Goal: Navigation & Orientation: Find specific page/section

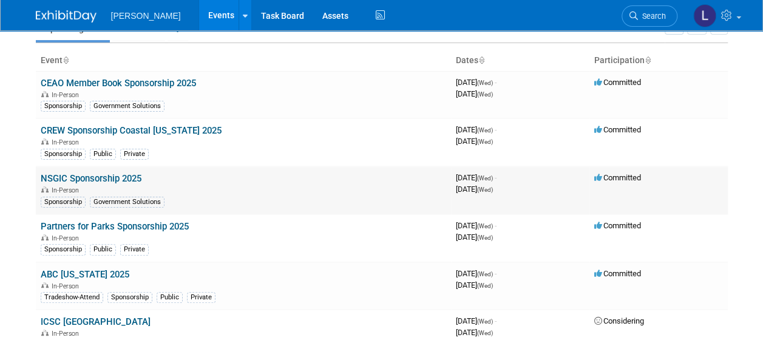
scroll to position [243, 0]
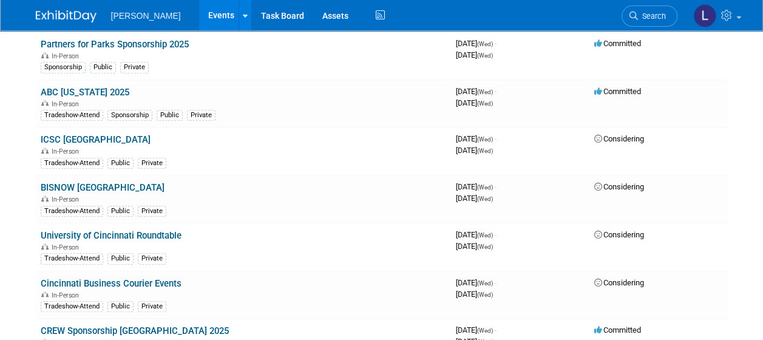
drag, startPoint x: 745, startPoint y: 95, endPoint x: 738, endPoint y: 81, distance: 15.8
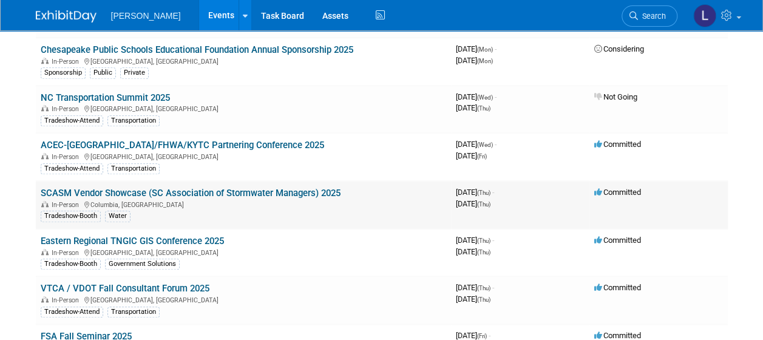
click at [251, 188] on link "SCASM Vendor Showcase (SC Association of Stormwater Managers) 2025" at bounding box center [191, 193] width 300 height 11
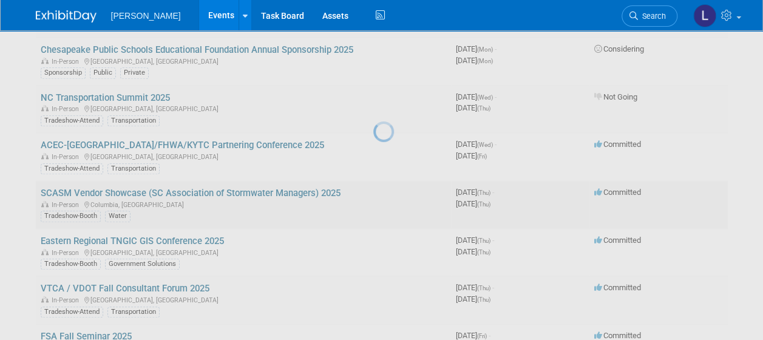
scroll to position [2722, 0]
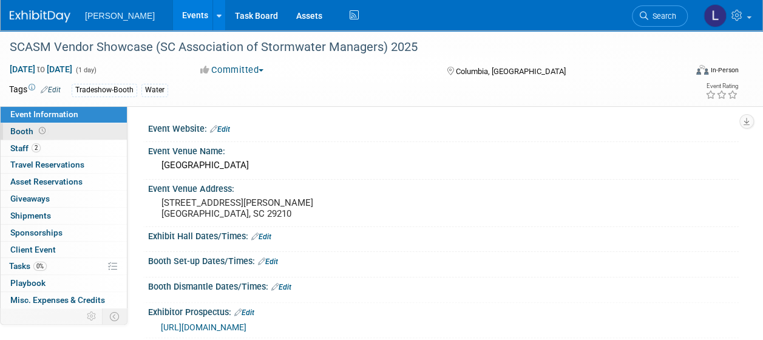
click at [36, 145] on span "2" at bounding box center [36, 147] width 9 height 9
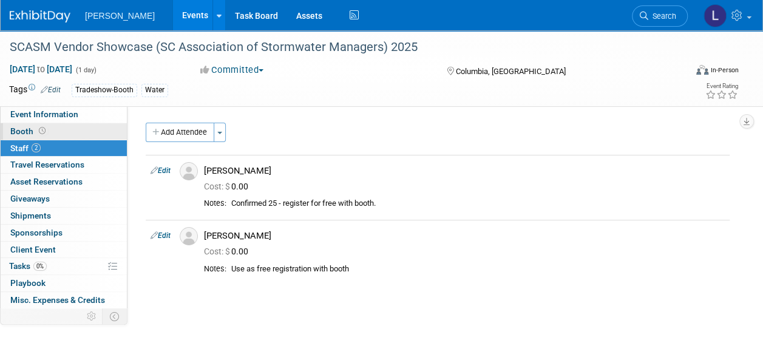
click at [39, 130] on icon at bounding box center [42, 131] width 7 height 7
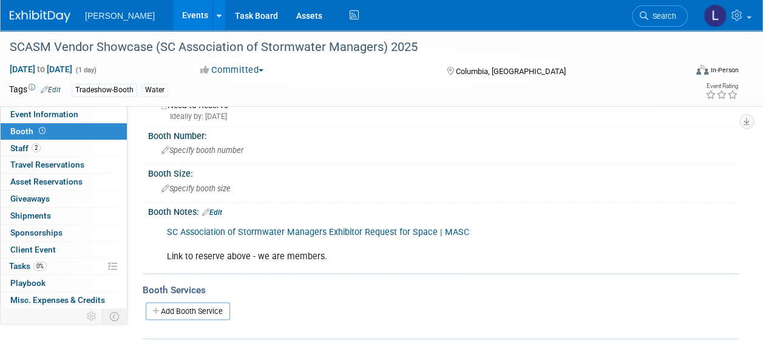
scroll to position [61, 0]
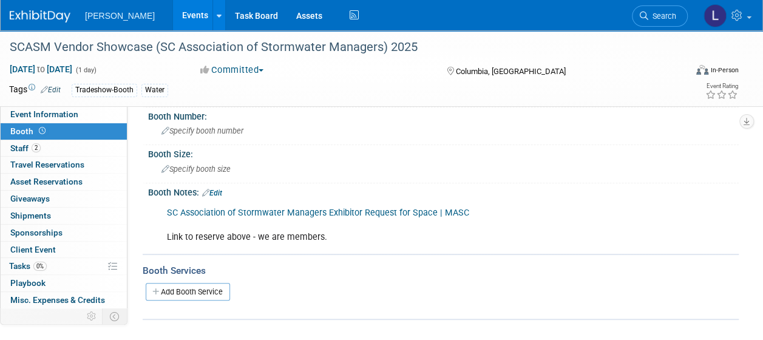
click at [173, 13] on link "Events" at bounding box center [195, 15] width 44 height 30
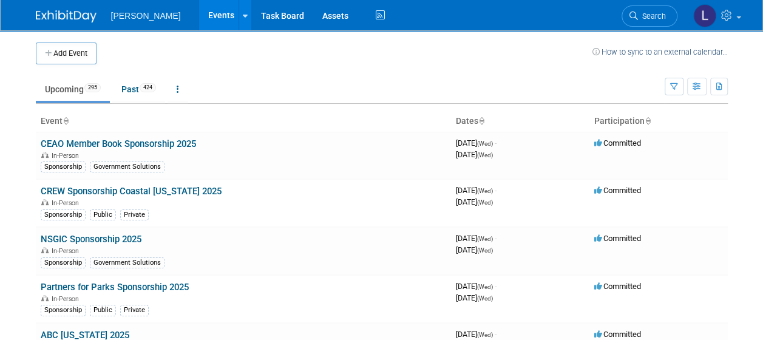
scroll to position [7815, 0]
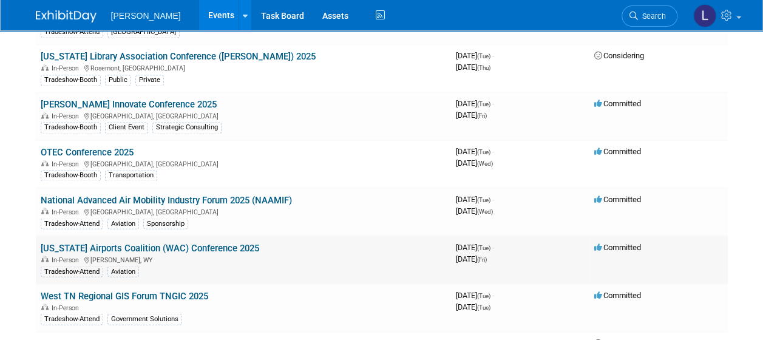
click at [233, 236] on td "Wyoming Airports Coalition (WAC) Conference 2025 In-Person Jackson, WY Tradesho…" at bounding box center [243, 260] width 415 height 48
click at [229, 242] on link "[US_STATE] Airports Coalition (WAC) Conference 2025" at bounding box center [150, 247] width 219 height 11
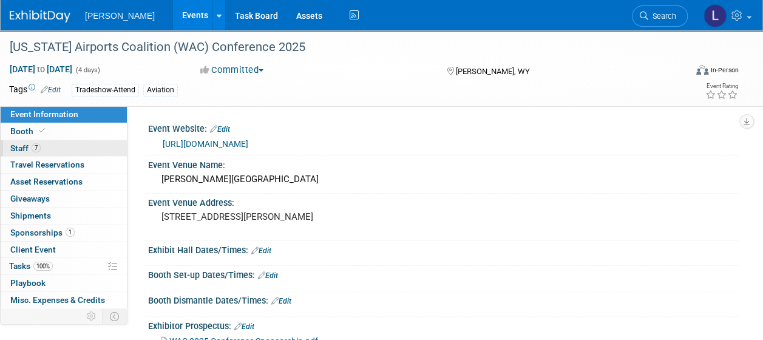
click at [27, 148] on span "Staff 7" at bounding box center [25, 148] width 30 height 10
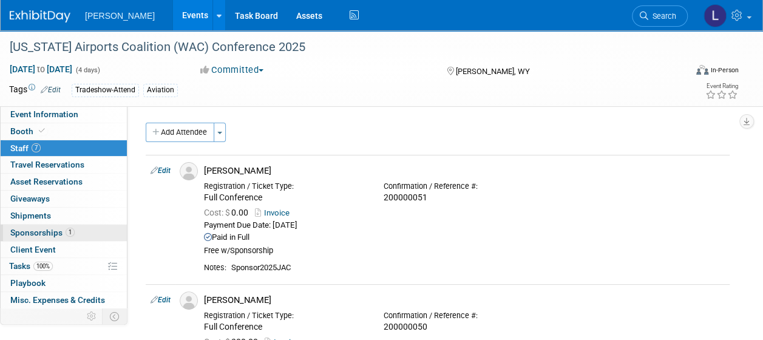
click at [60, 233] on span "Sponsorships 1" at bounding box center [42, 233] width 64 height 10
